Goal: Task Accomplishment & Management: Manage account settings

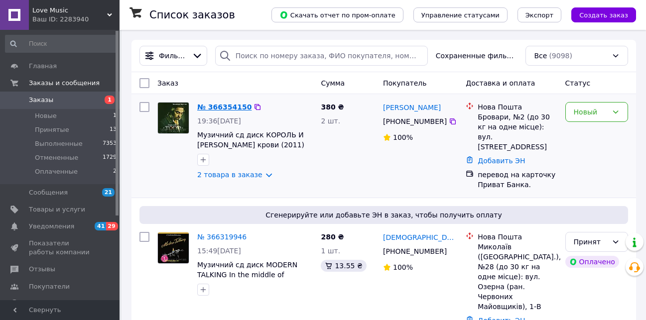
click at [226, 105] on link "№ 366354150" at bounding box center [224, 107] width 54 height 8
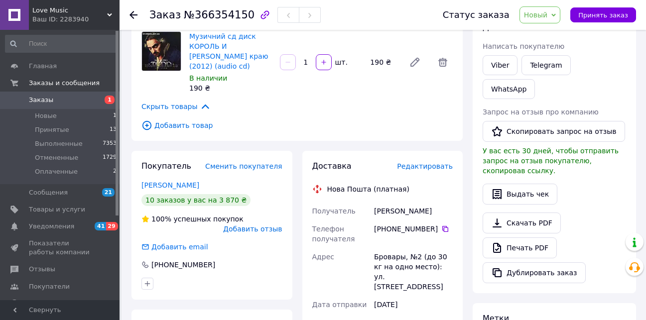
scroll to position [100, 0]
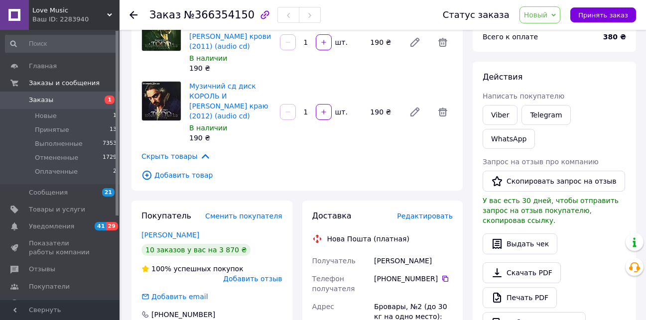
click at [547, 16] on span "Новый" at bounding box center [536, 15] width 24 height 8
click at [542, 36] on li "Принят" at bounding box center [546, 34] width 53 height 15
click at [515, 263] on link "Скачать PDF" at bounding box center [522, 273] width 78 height 21
click at [132, 13] on use at bounding box center [134, 15] width 8 height 8
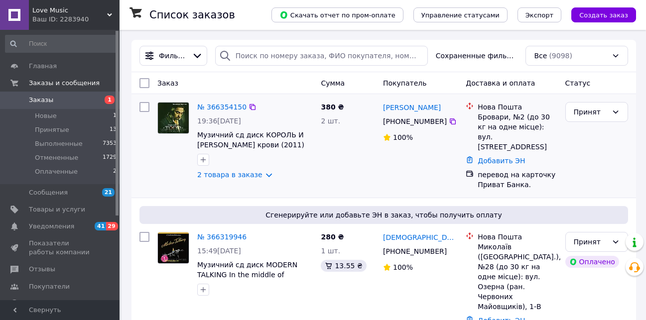
scroll to position [50, 0]
